Goal: Task Accomplishment & Management: Use online tool/utility

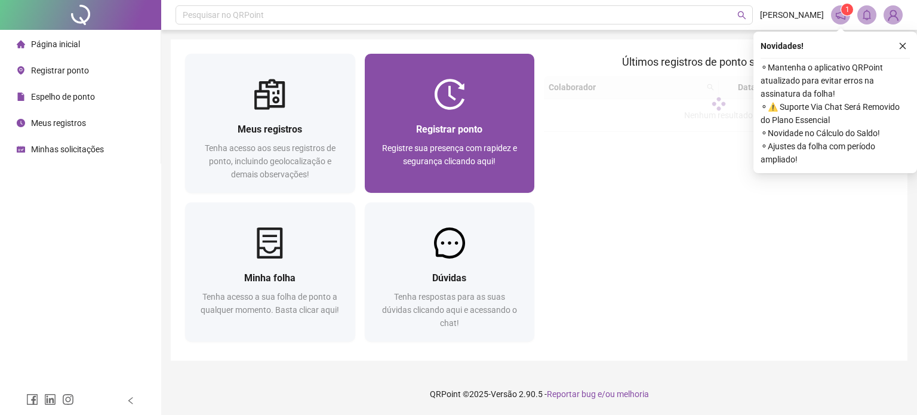
click at [439, 125] on span "Registrar ponto" at bounding box center [449, 129] width 66 height 11
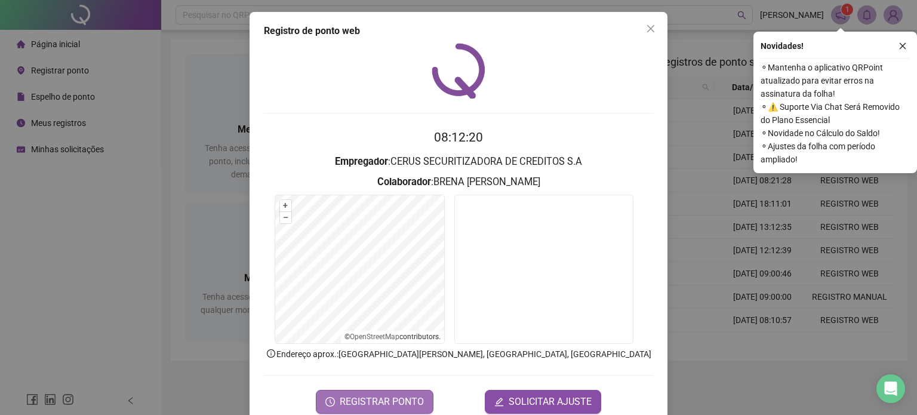
click at [386, 403] on span "REGISTRAR PONTO" at bounding box center [382, 402] width 84 height 14
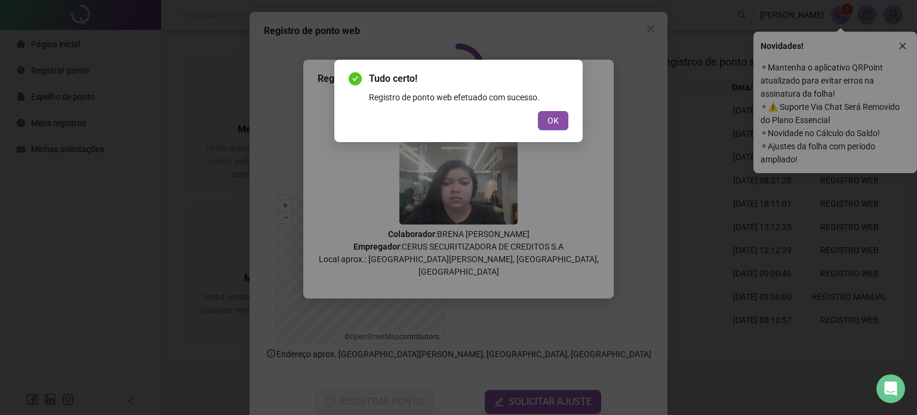
drag, startPoint x: 557, startPoint y: 119, endPoint x: 563, endPoint y: 113, distance: 8.9
click at [557, 119] on span "OK" at bounding box center [552, 120] width 11 height 13
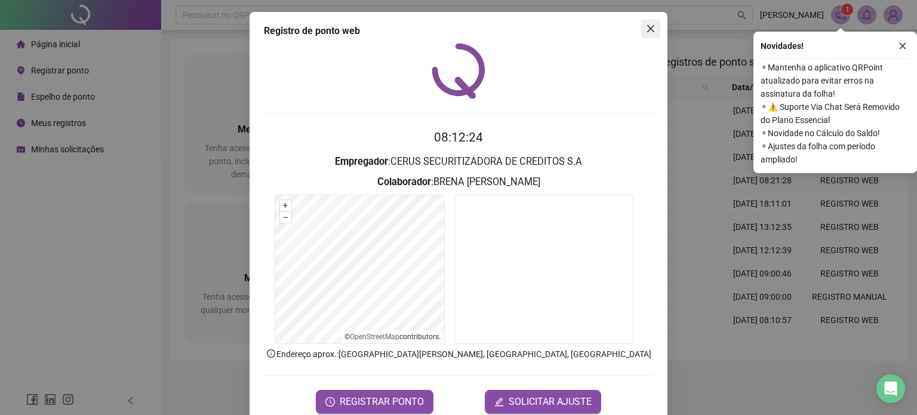
click at [652, 29] on span "Close" at bounding box center [650, 29] width 19 height 10
